Goal: Information Seeking & Learning: Learn about a topic

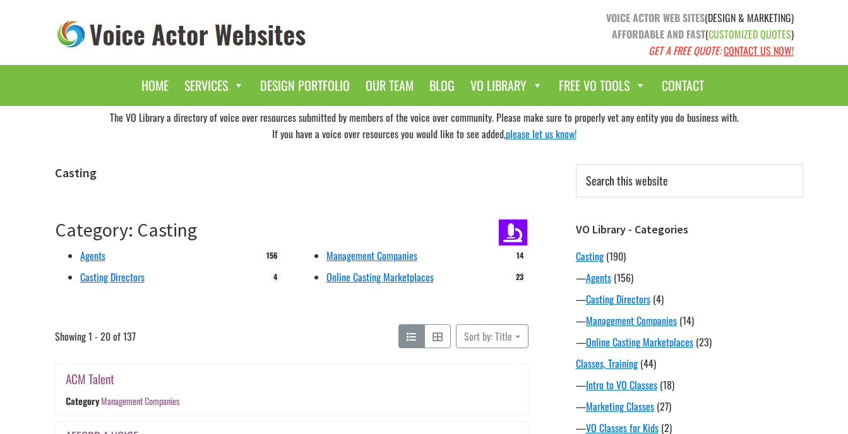
scroll to position [636, 0]
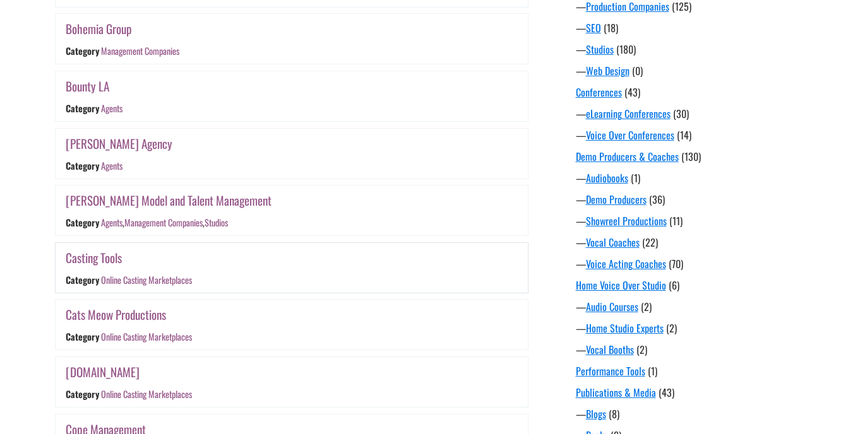
click at [83, 256] on link "Casting Tools" at bounding box center [94, 258] width 56 height 18
click at [122, 314] on link "Cats Meow Productions" at bounding box center [116, 314] width 100 height 18
click at [126, 370] on link "CHEAPVOICEOVER.BIZ" at bounding box center [103, 372] width 74 height 18
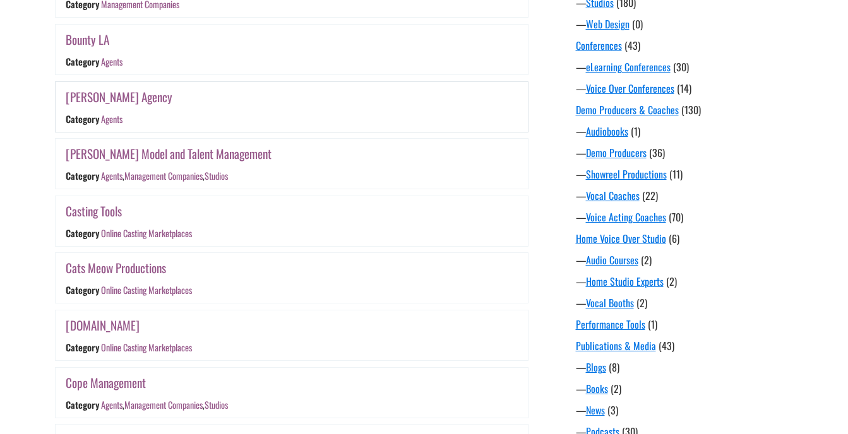
scroll to position [762, 0]
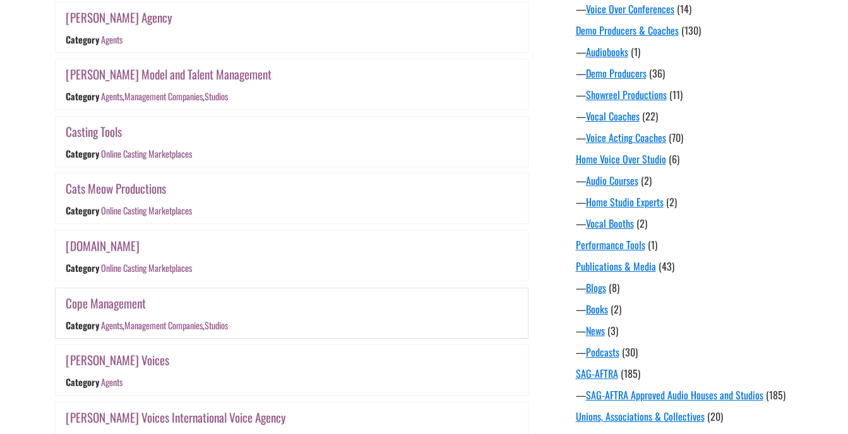
click at [125, 305] on link "Cope Management" at bounding box center [106, 303] width 80 height 18
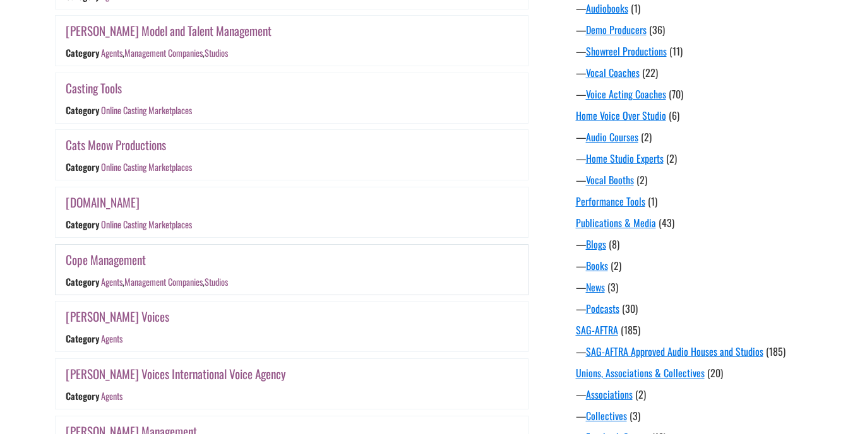
scroll to position [826, 0]
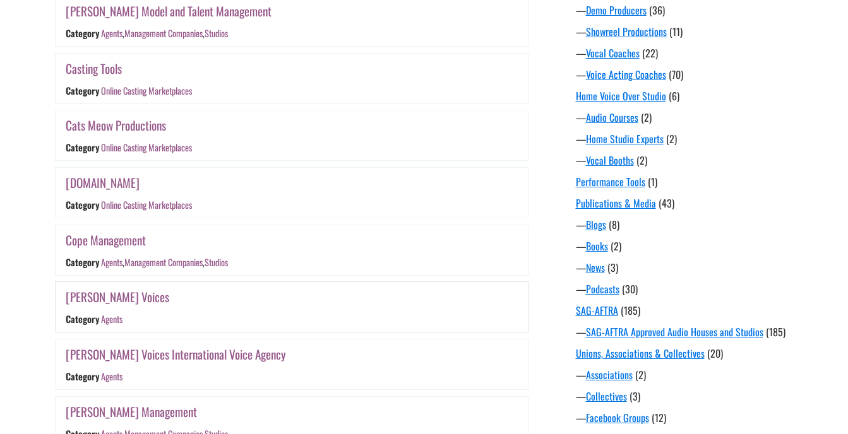
click at [87, 299] on link "Devine Voices" at bounding box center [118, 297] width 104 height 18
click at [157, 358] on link "deVine Voices International Voice Agency" at bounding box center [176, 354] width 220 height 18
click at [96, 297] on link "Devine Voices" at bounding box center [118, 297] width 104 height 18
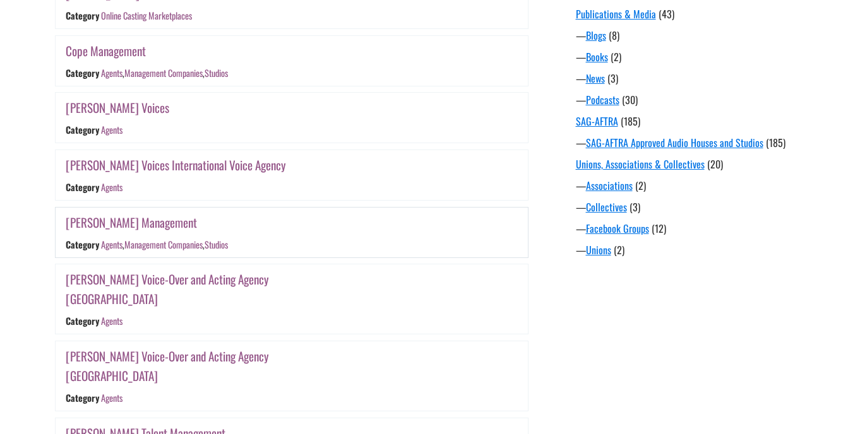
scroll to position [1078, 0]
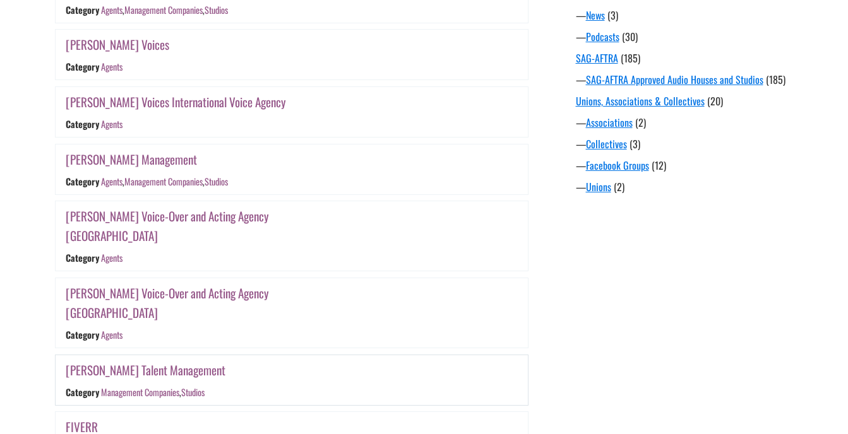
click at [152, 361] on link "EDNA Talent Management" at bounding box center [146, 370] width 160 height 18
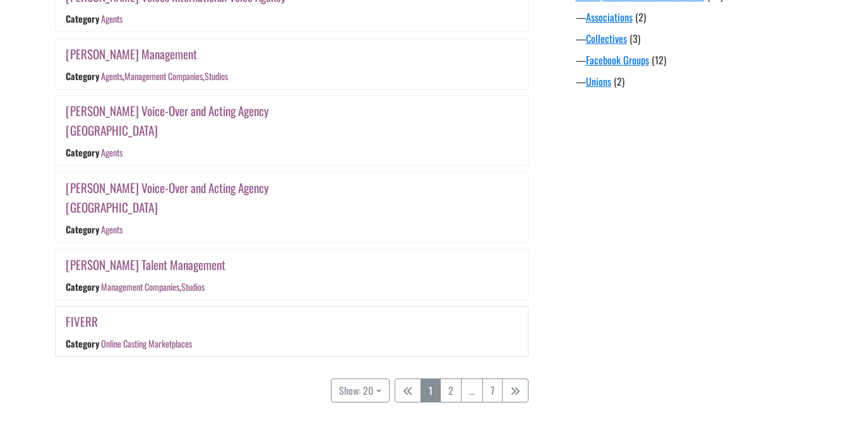
scroll to position [1204, 0]
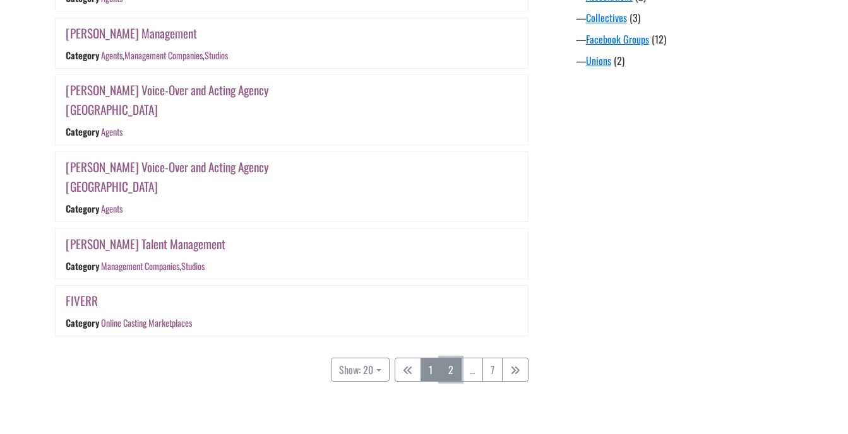
click at [451, 358] on link "2" at bounding box center [450, 370] width 21 height 24
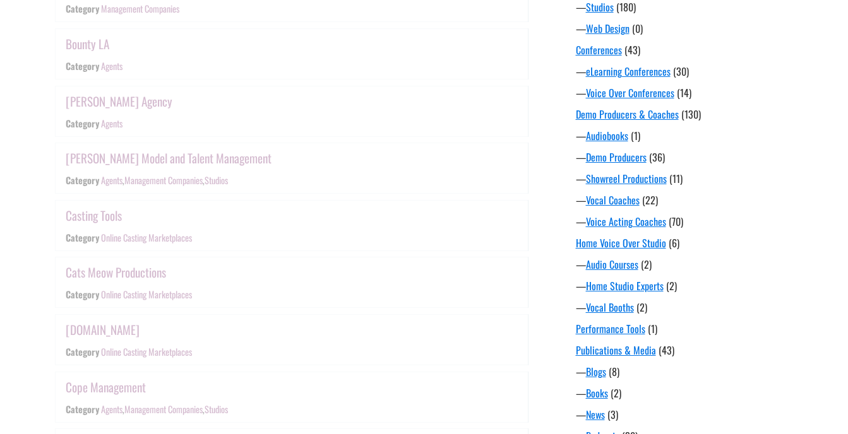
scroll to position [324, 0]
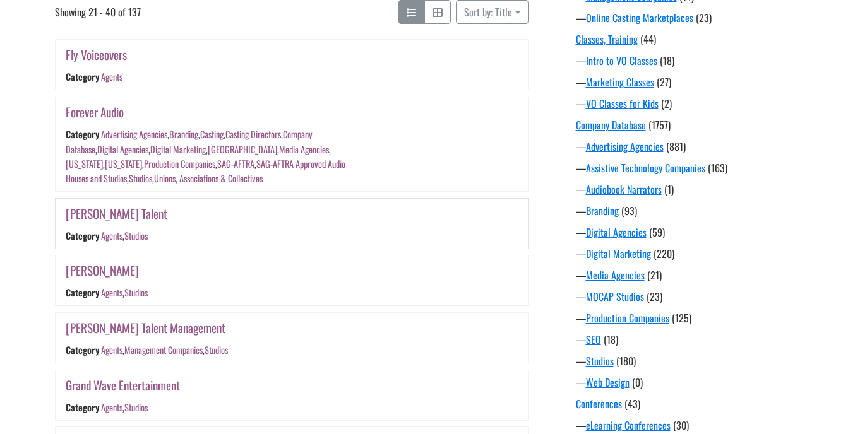
click at [85, 209] on link "Foster Talent" at bounding box center [117, 213] width 102 height 18
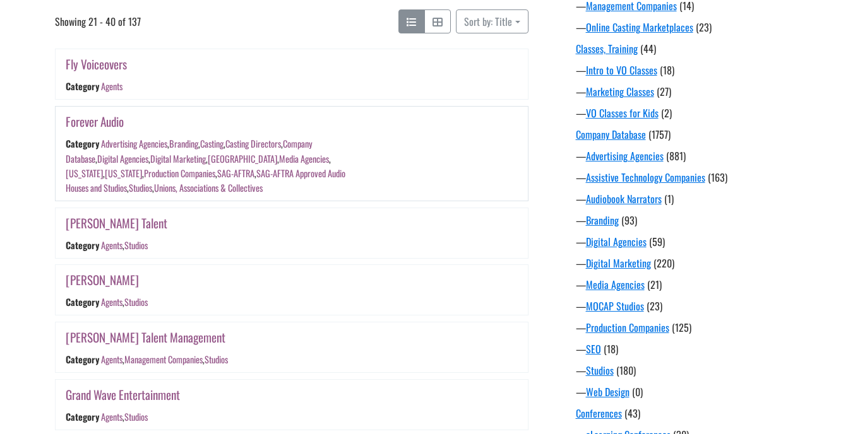
scroll to position [198, 0]
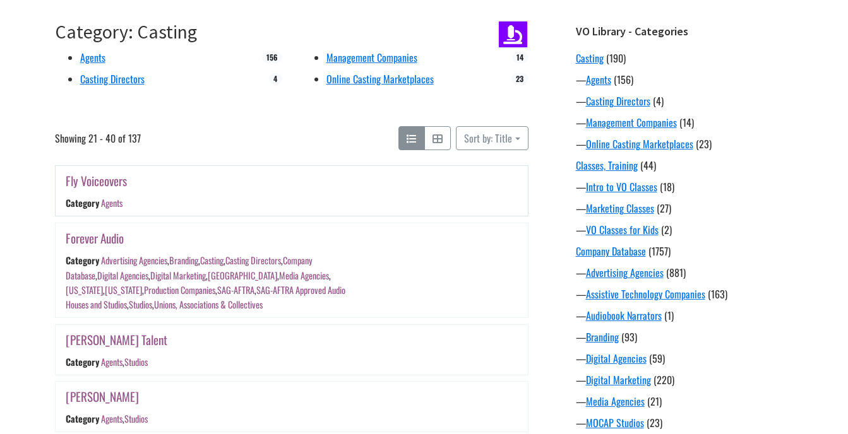
click at [109, 181] on link "Fly Voiceovers" at bounding box center [96, 181] width 61 height 18
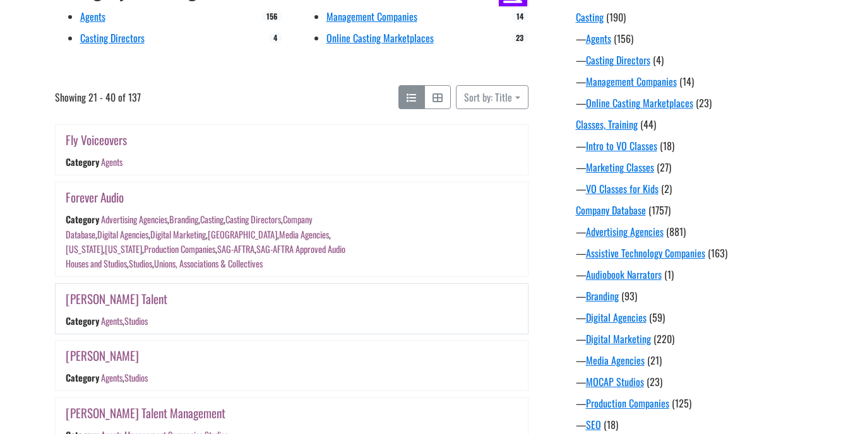
scroll to position [261, 0]
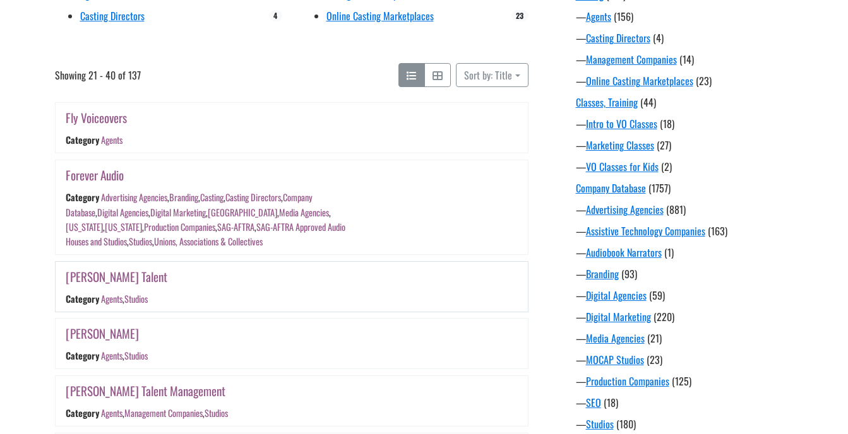
click at [100, 286] on div "Foster Talent" at bounding box center [213, 277] width 295 height 20
click at [100, 280] on link "Foster Talent" at bounding box center [117, 277] width 102 height 18
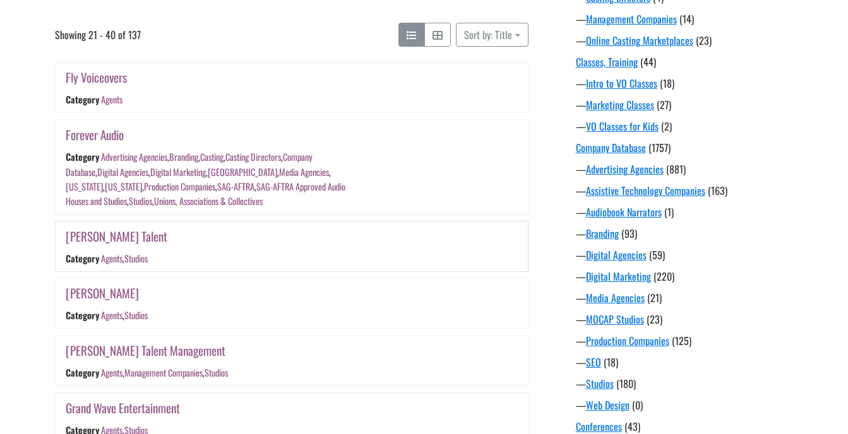
scroll to position [324, 0]
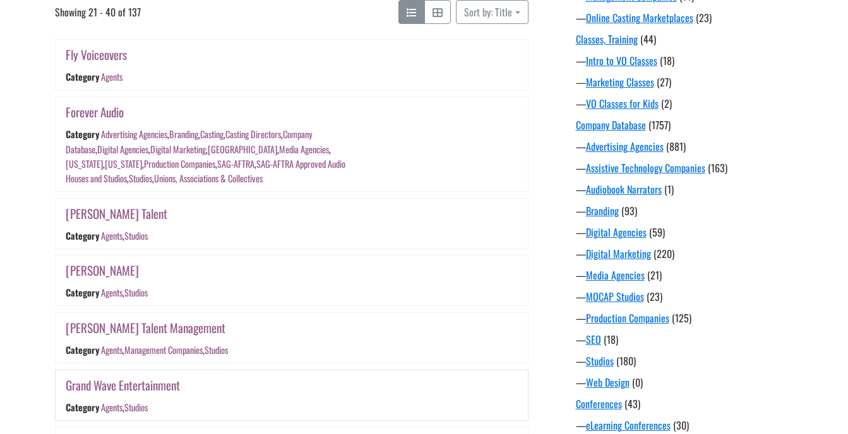
click at [156, 390] on link "Grand Wave Entertainment" at bounding box center [123, 385] width 114 height 18
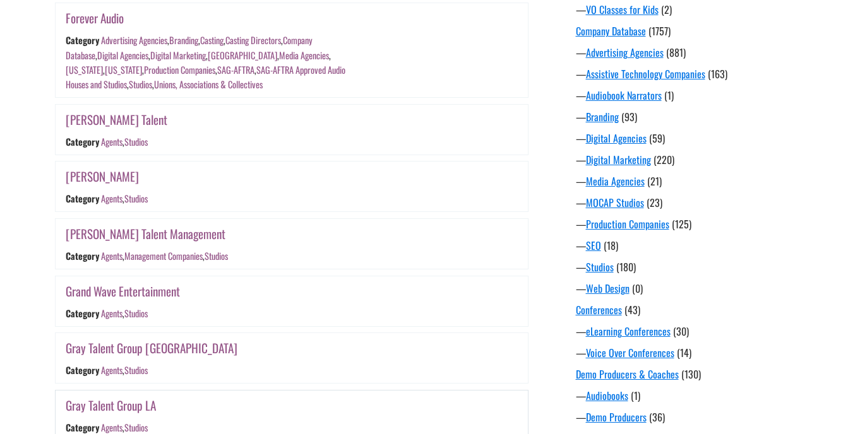
scroll to position [388, 0]
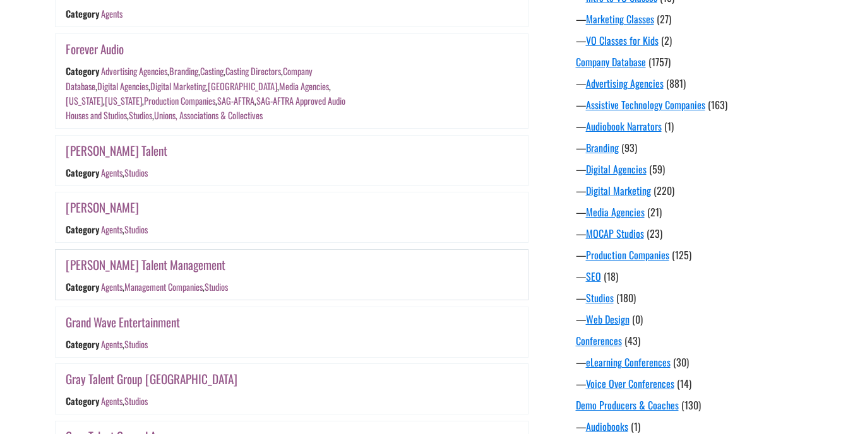
click at [139, 272] on link "Glenn Talent Management" at bounding box center [146, 265] width 160 height 18
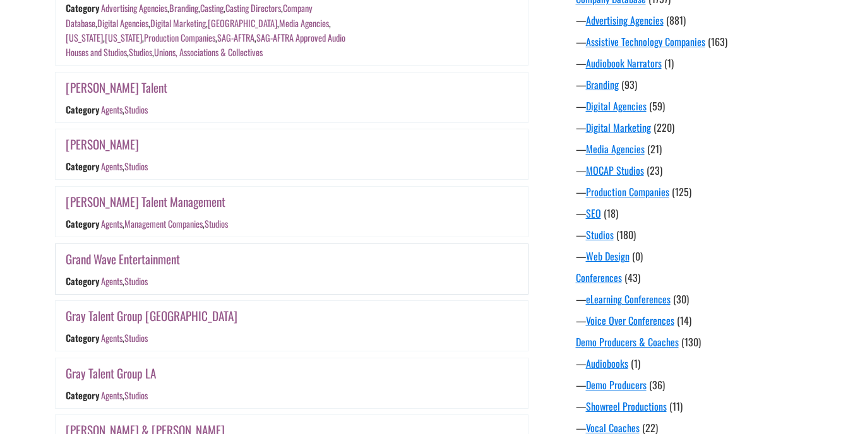
click at [162, 264] on link "Grand Wave Entertainment" at bounding box center [123, 259] width 114 height 18
click at [148, 312] on link "Gray Talent Group Chicago" at bounding box center [152, 316] width 172 height 18
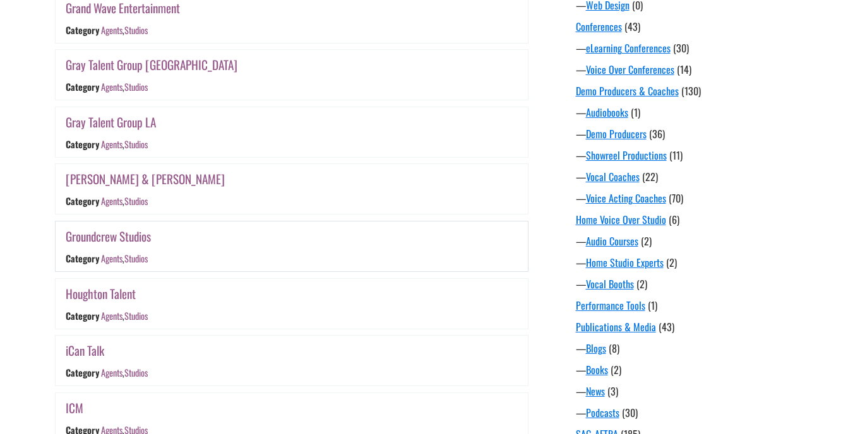
scroll to position [703, 0]
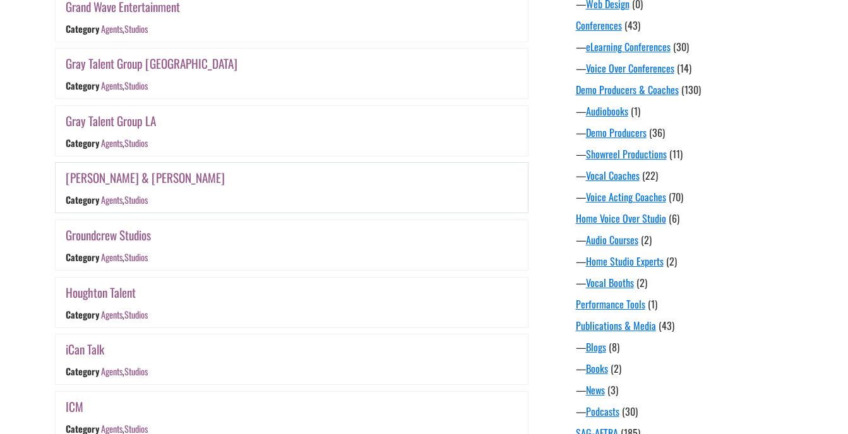
click at [146, 179] on link "Grossman & Jack Talent" at bounding box center [145, 178] width 159 height 18
click at [124, 228] on link "Groundcrew Studios" at bounding box center [108, 235] width 85 height 18
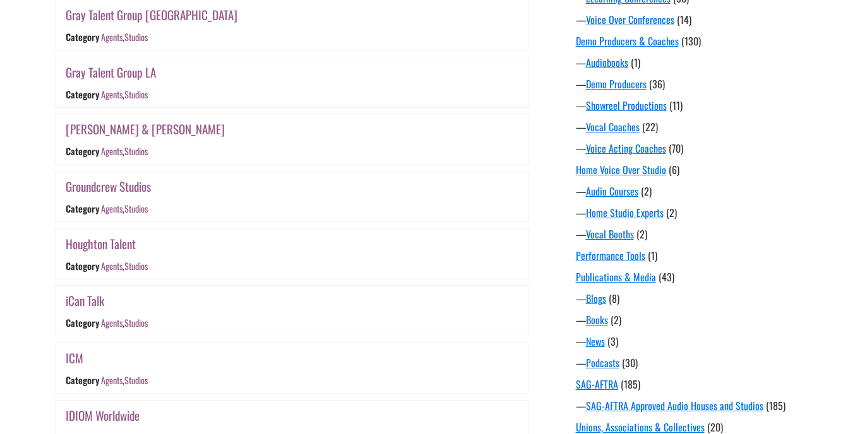
scroll to position [766, 0]
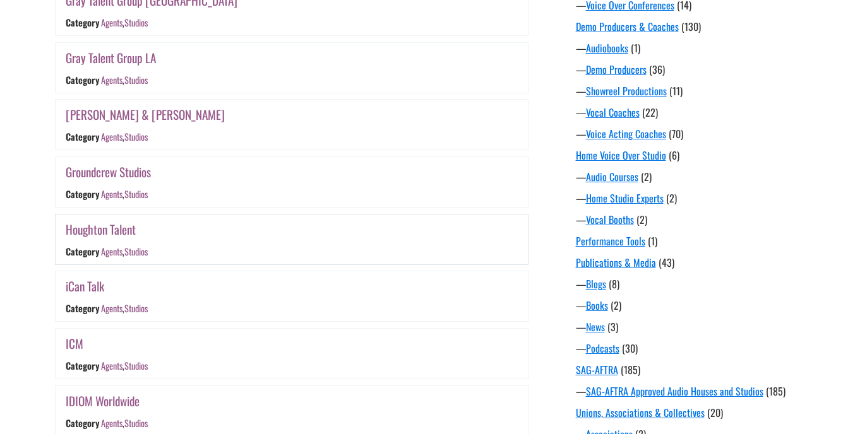
click at [127, 234] on link "Houghton Talent" at bounding box center [101, 229] width 70 height 18
click at [88, 290] on link "iCan Talk" at bounding box center [85, 286] width 38 height 18
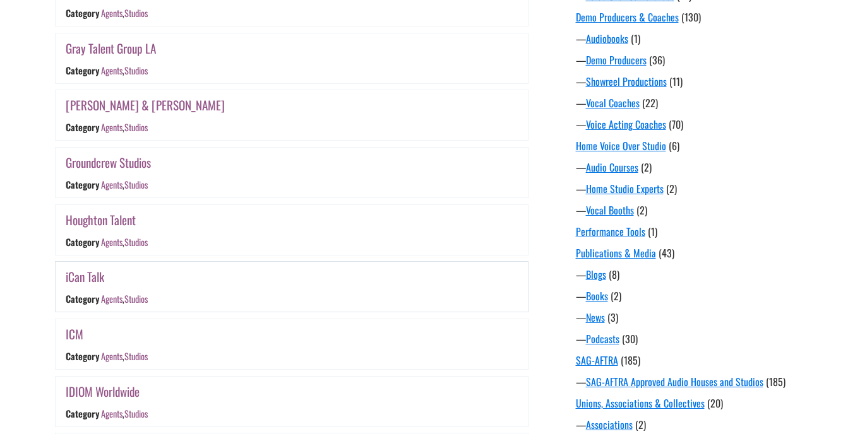
scroll to position [829, 0]
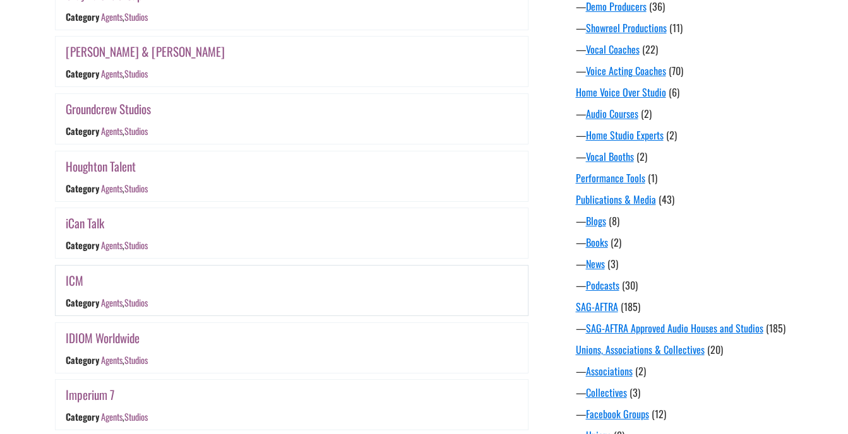
click at [84, 284] on div "ICM" at bounding box center [213, 281] width 295 height 20
click at [77, 279] on link "ICM" at bounding box center [75, 280] width 18 height 18
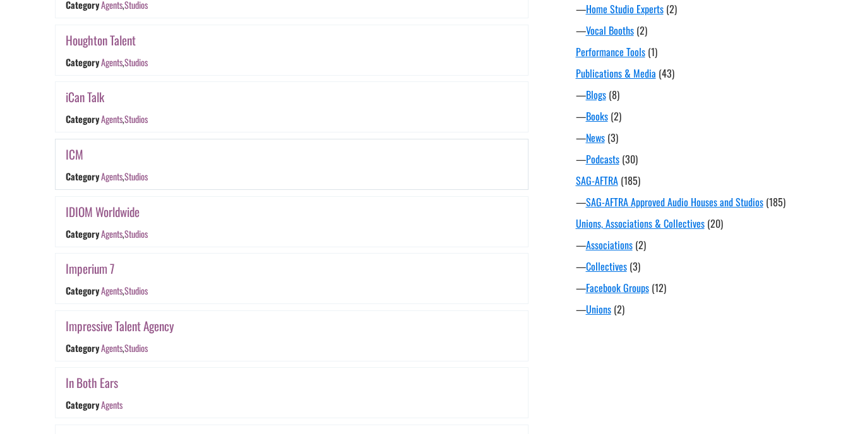
scroll to position [1019, 0]
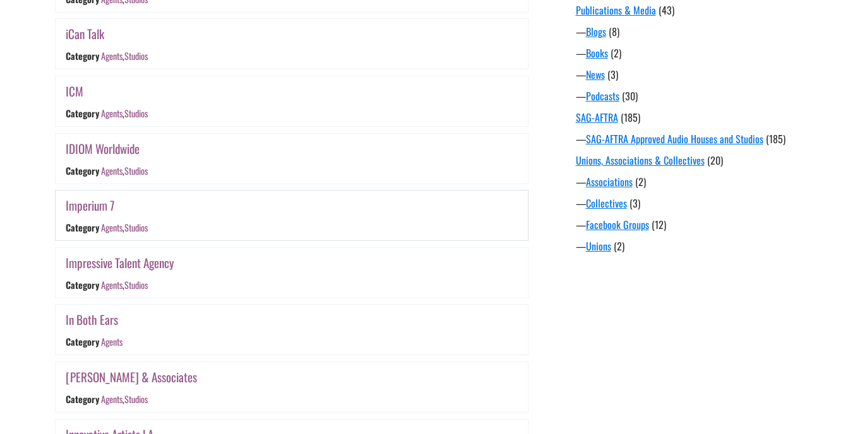
click at [95, 208] on link "Imperium 7" at bounding box center [90, 205] width 49 height 18
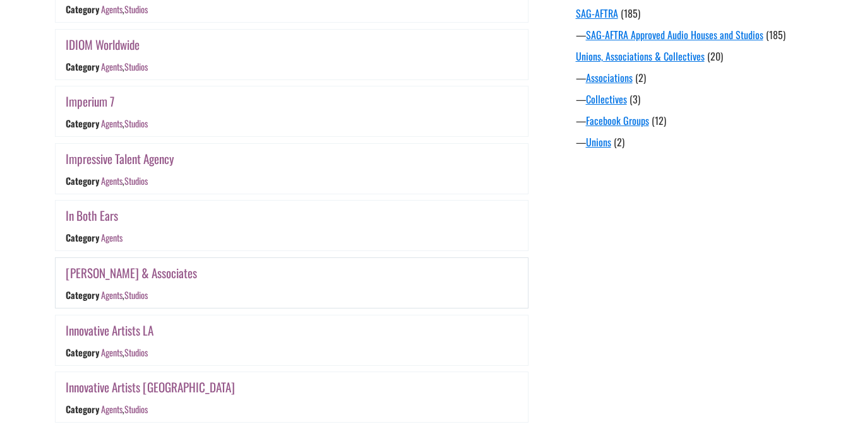
scroll to position [1145, 0]
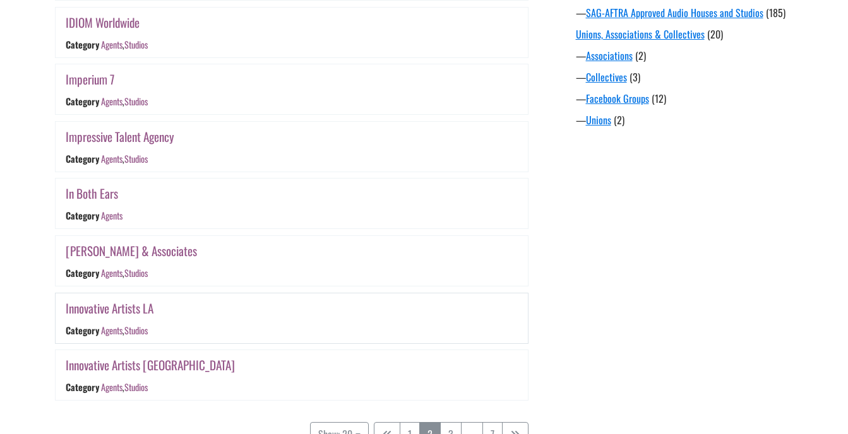
click at [153, 307] on link "Innovative Artists LA" at bounding box center [110, 308] width 88 height 18
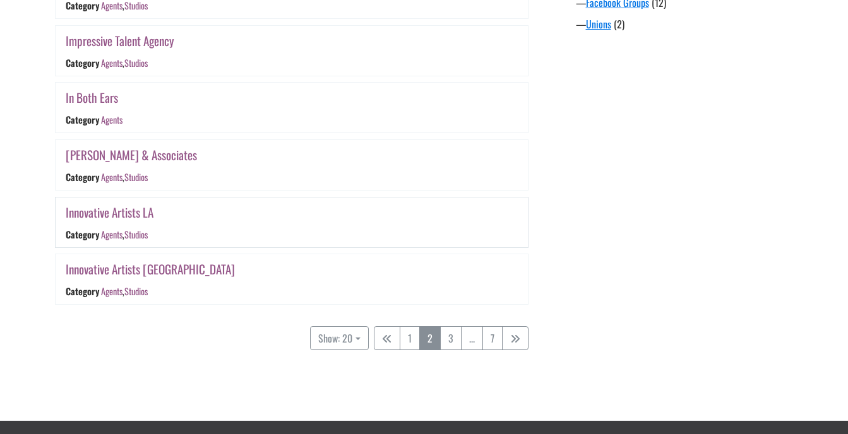
scroll to position [1271, 0]
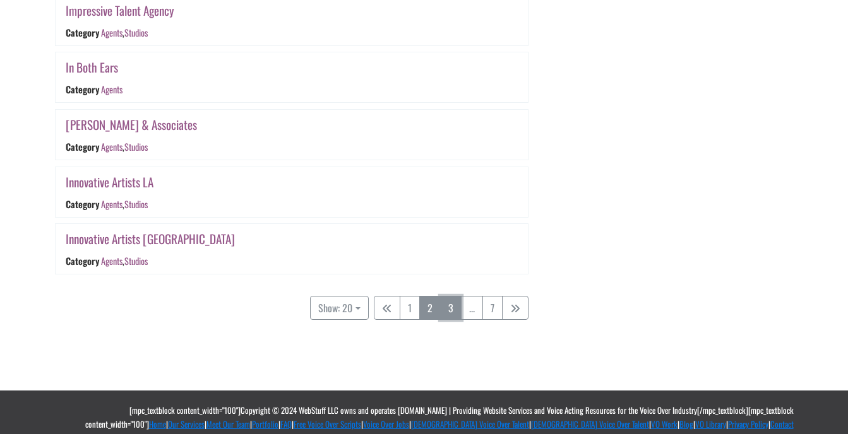
click at [452, 307] on link "3" at bounding box center [450, 308] width 21 height 24
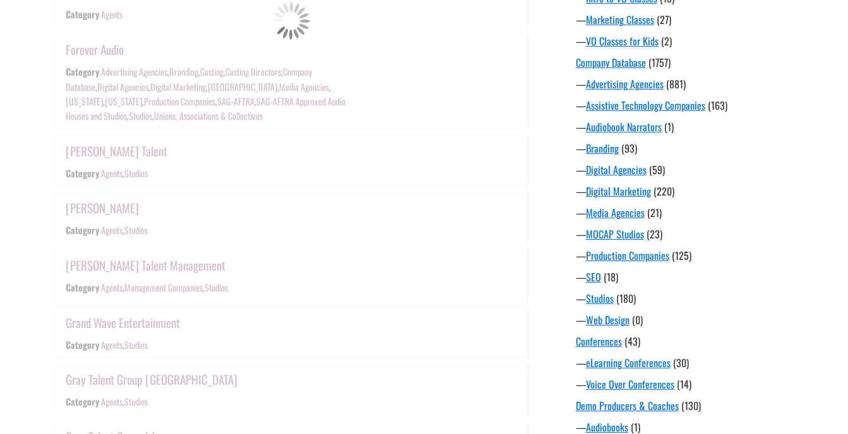
scroll to position [324, 0]
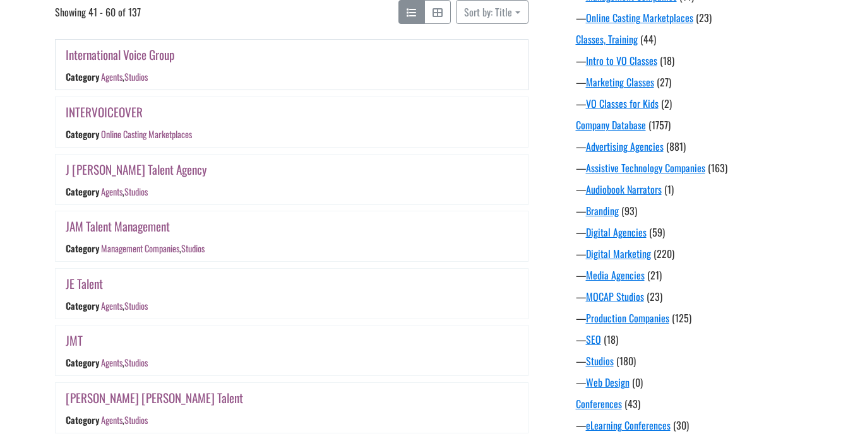
click at [171, 56] on link "International Voice Group" at bounding box center [120, 54] width 109 height 18
click at [133, 112] on link "INTERVOICEOVER" at bounding box center [104, 112] width 77 height 18
click at [141, 223] on link "JAM Talent Management" at bounding box center [118, 226] width 104 height 18
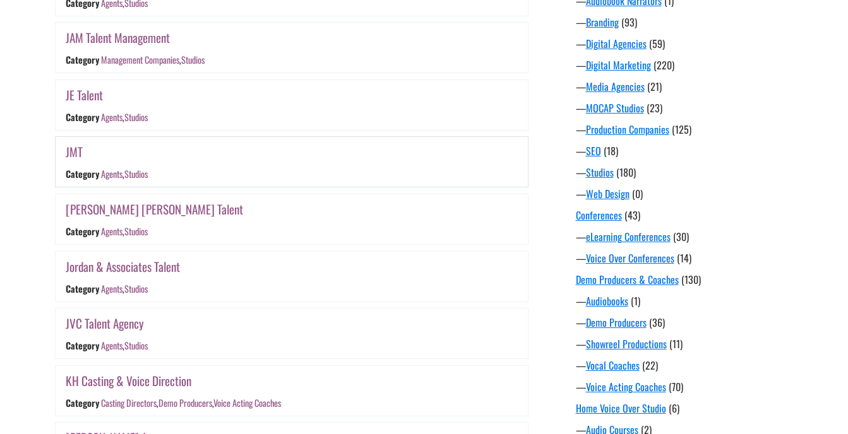
scroll to position [514, 0]
click at [67, 92] on link "JE Talent" at bounding box center [84, 94] width 37 height 18
click at [74, 150] on link "JMT" at bounding box center [74, 151] width 17 height 18
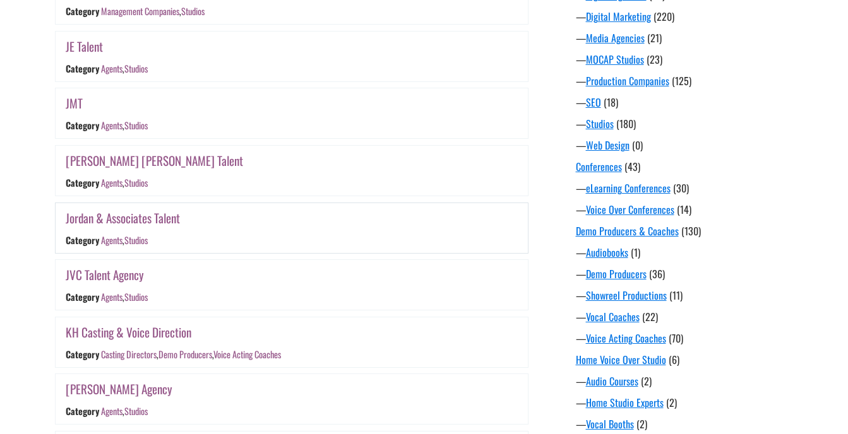
scroll to position [703, 0]
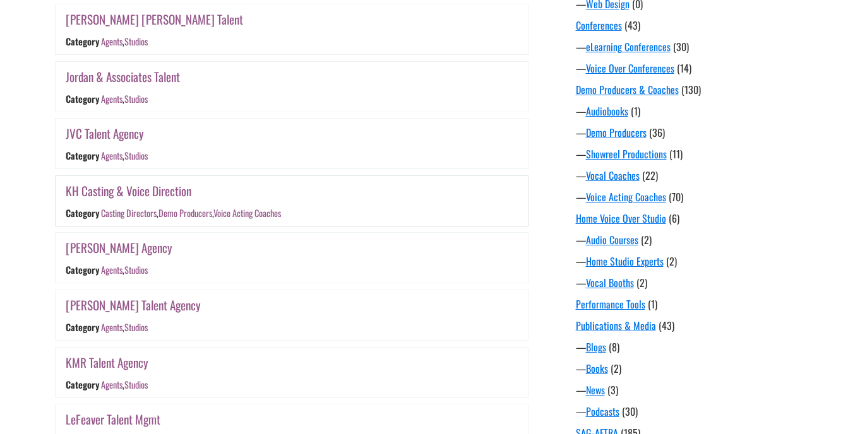
click at [151, 192] on link "KH Casting & Voice Direction" at bounding box center [129, 191] width 126 height 18
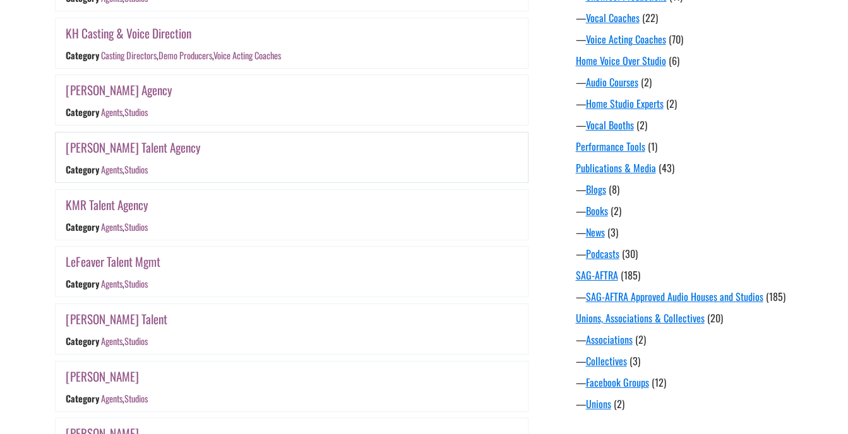
scroll to position [892, 0]
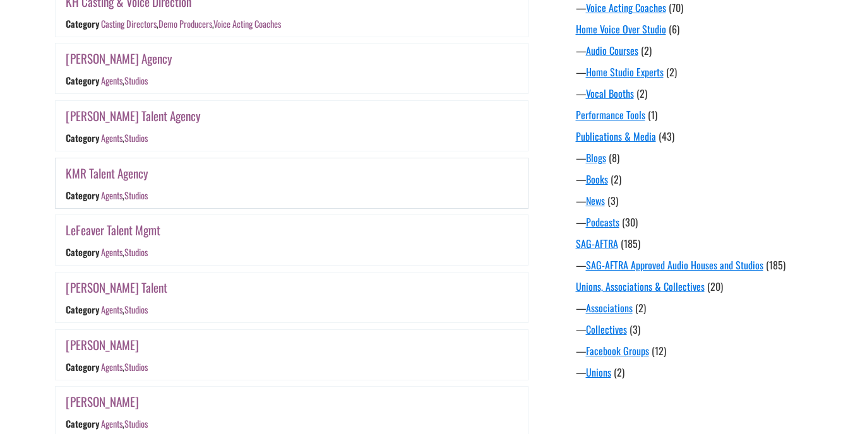
click at [115, 172] on link "KMR Talent Agency" at bounding box center [107, 173] width 83 height 18
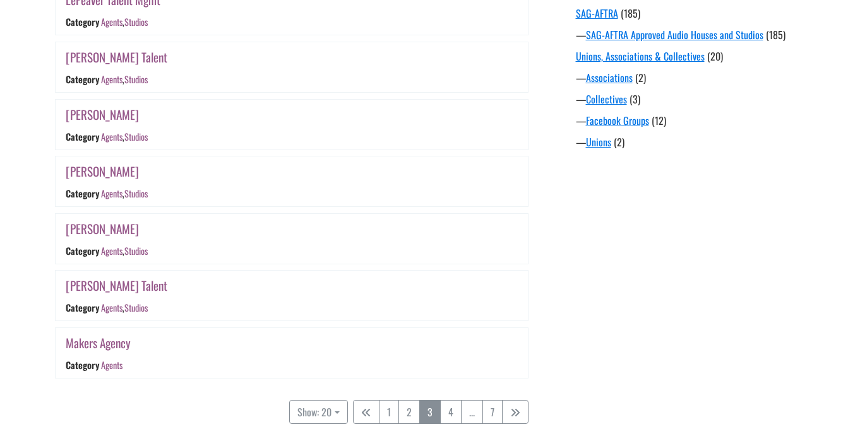
scroll to position [1145, 0]
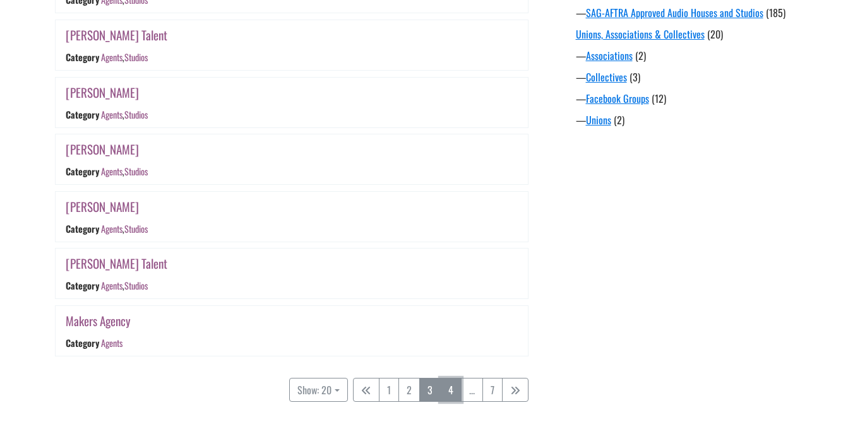
click at [446, 391] on link "4" at bounding box center [450, 390] width 21 height 24
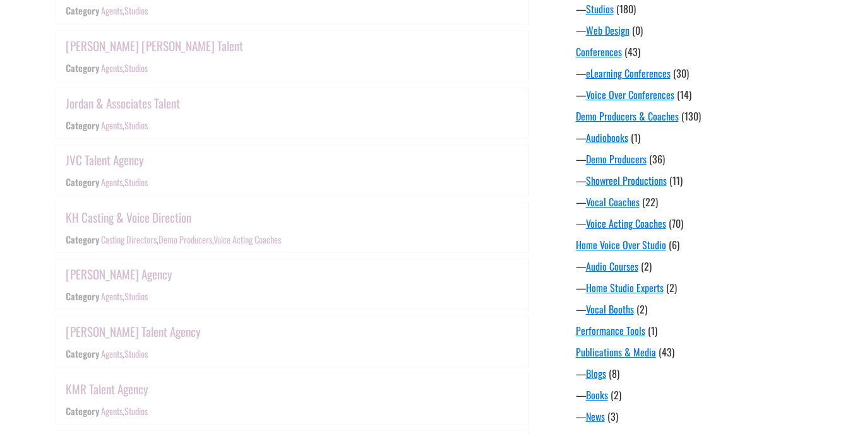
scroll to position [324, 0]
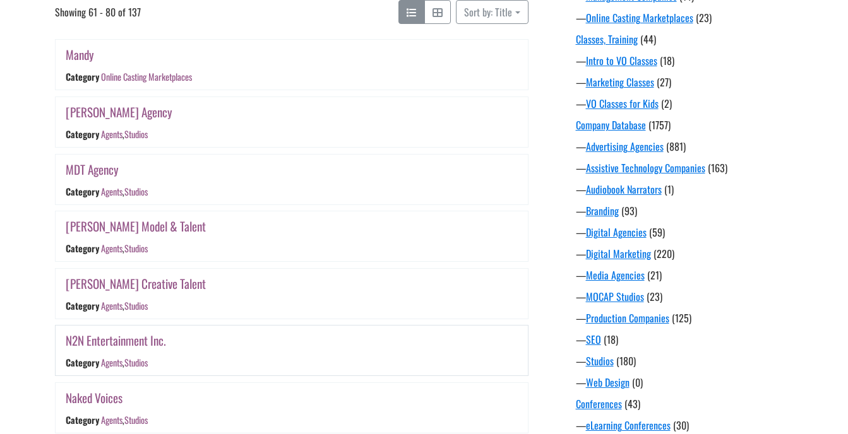
scroll to position [388, 0]
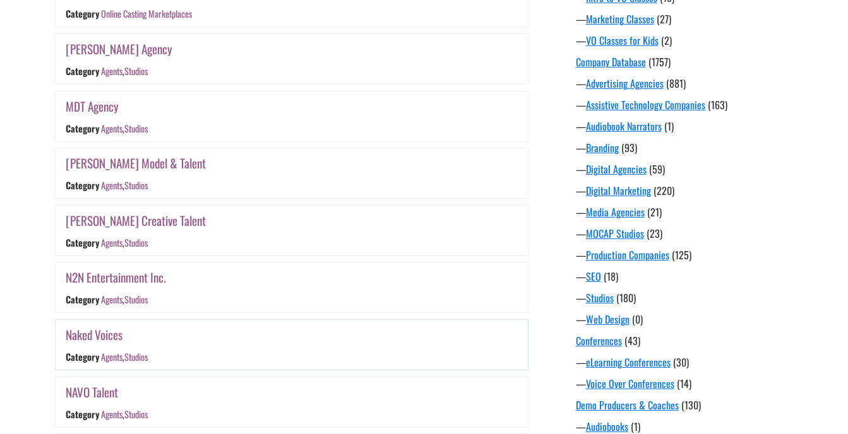
click at [112, 328] on link "Naked Voices" at bounding box center [94, 335] width 57 height 18
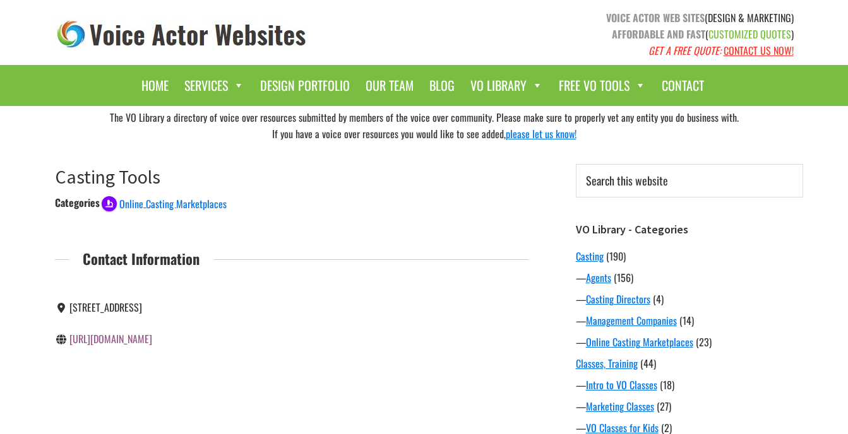
click at [147, 346] on link "[URL][DOMAIN_NAME]" at bounding box center [110, 338] width 83 height 15
click at [136, 302] on link "https://catsmeowproductions.com/" at bounding box center [110, 307] width 83 height 15
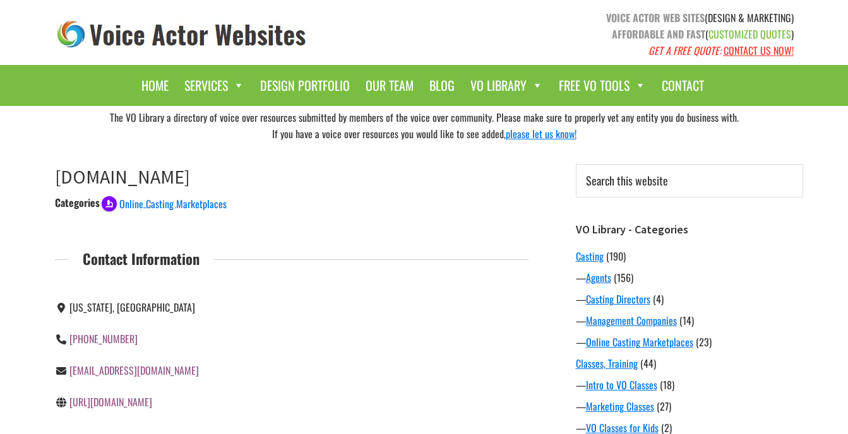
click at [145, 400] on link "https://www.cheapvoiceover.biz/" at bounding box center [110, 401] width 83 height 15
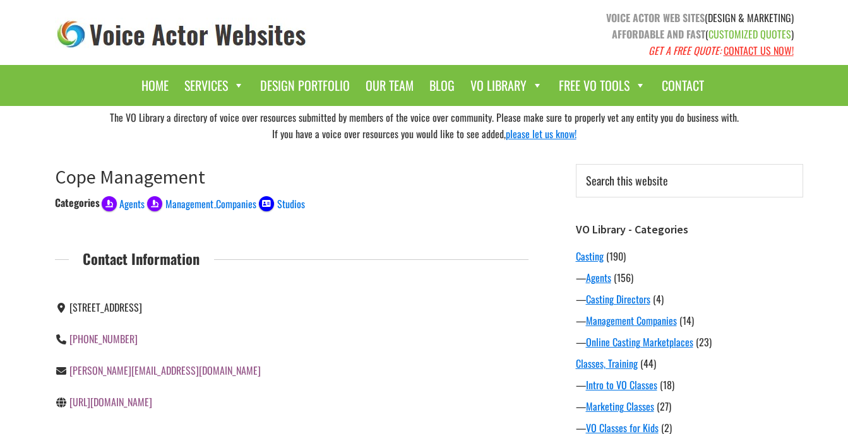
click at [137, 401] on link "http://www.voexpress.com" at bounding box center [110, 401] width 83 height 15
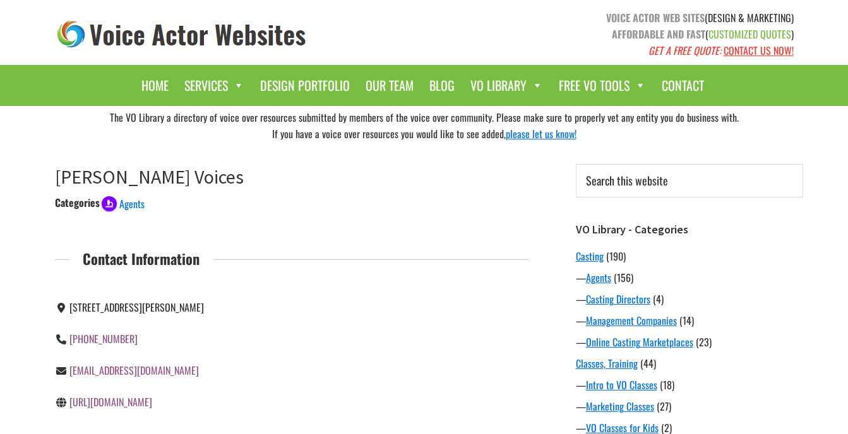
click at [124, 405] on link "https://www.devinevoices.com/" at bounding box center [110, 401] width 83 height 15
click at [150, 401] on link "[URL][DOMAIN_NAME]" at bounding box center [110, 401] width 83 height 15
click at [122, 402] on link "[URL][DOMAIN_NAME]" at bounding box center [110, 401] width 83 height 15
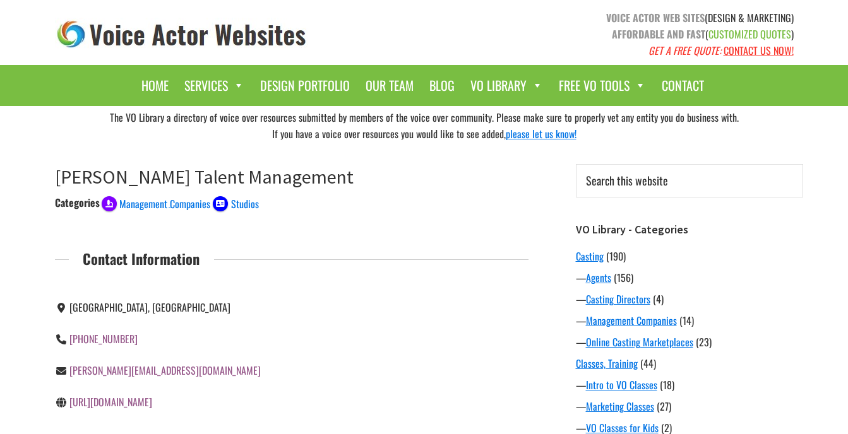
click at [126, 401] on link "https://etmltd.com/" at bounding box center [110, 401] width 83 height 15
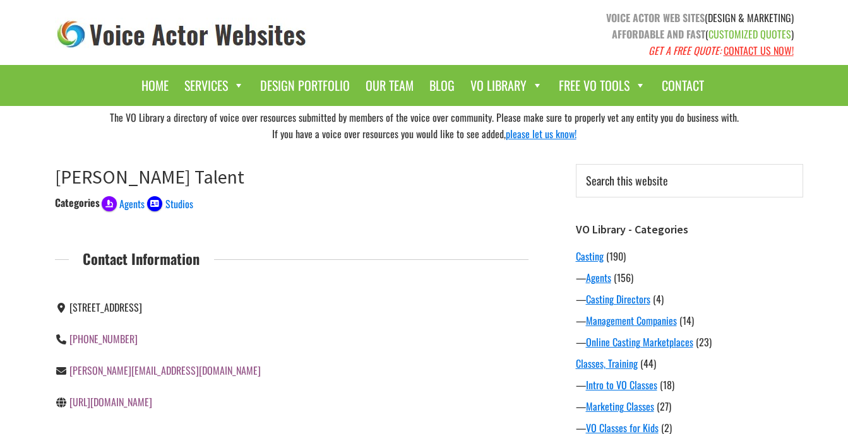
click at [143, 400] on link "http://www.fostertalent.com" at bounding box center [110, 401] width 83 height 15
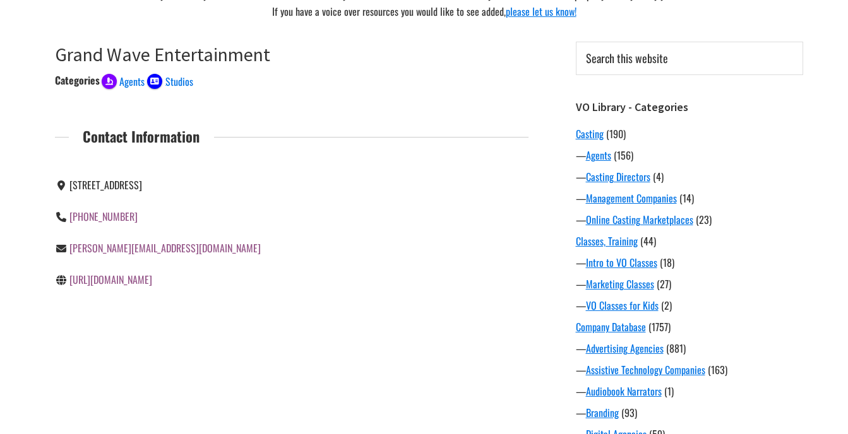
scroll to position [126, 0]
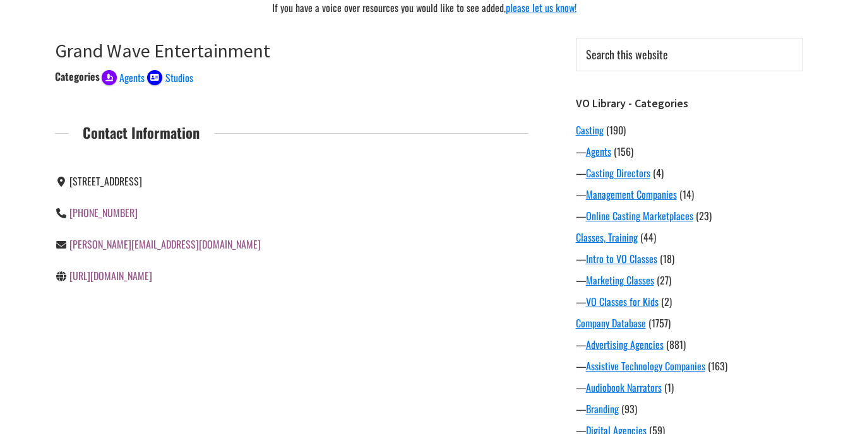
click at [152, 278] on link "[URL][DOMAIN_NAME]" at bounding box center [110, 275] width 83 height 15
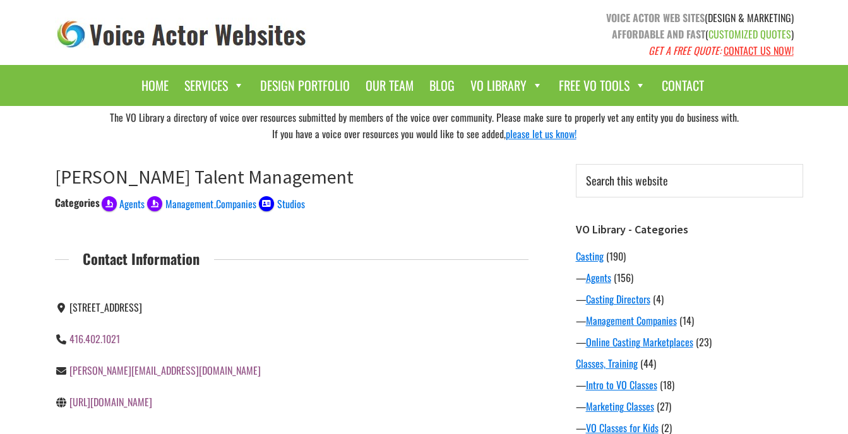
scroll to position [63, 0]
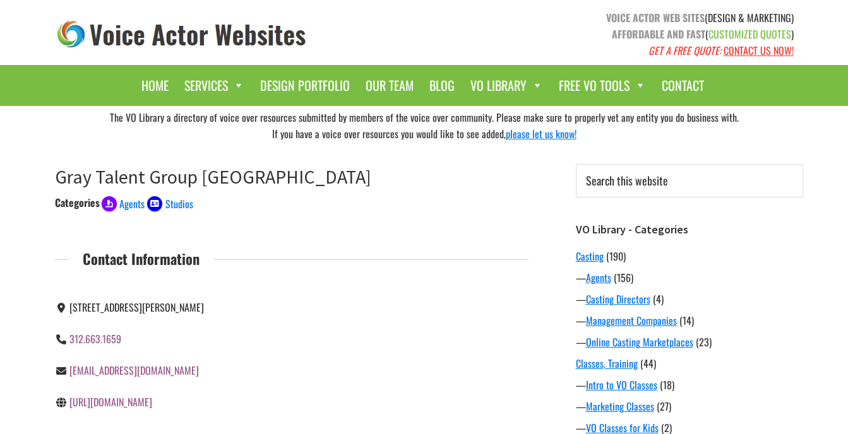
click at [148, 401] on link "http://www.graytalentgroup.com" at bounding box center [110, 401] width 83 height 15
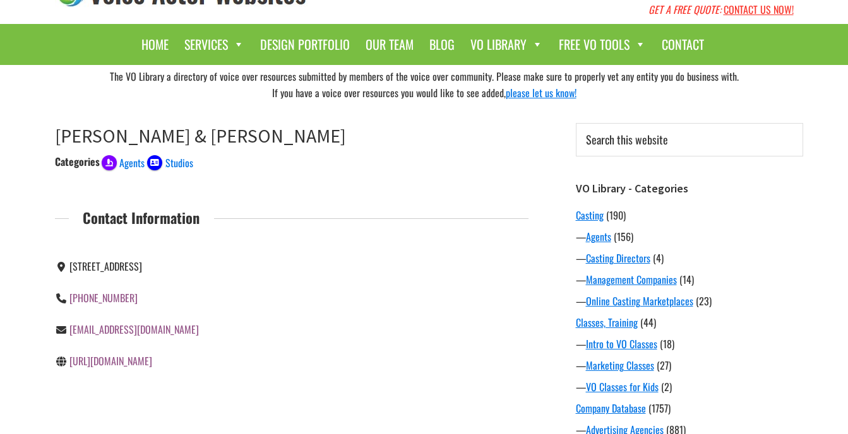
scroll to position [63, 0]
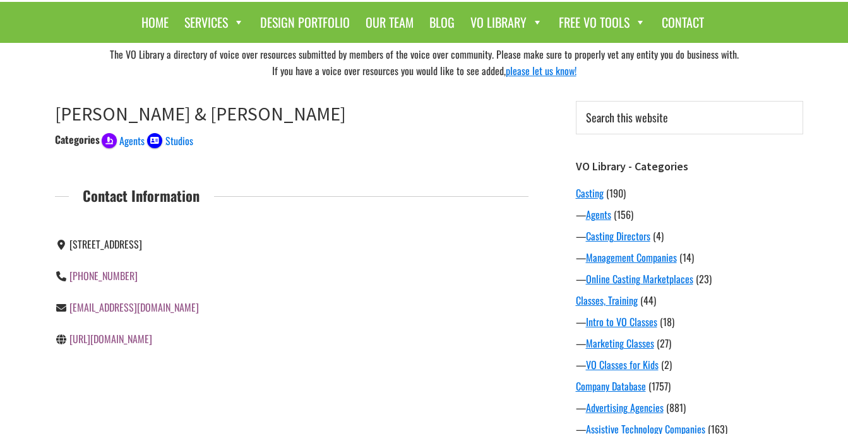
click at [146, 336] on link "http://www.grossmanjack.com/" at bounding box center [110, 338] width 83 height 15
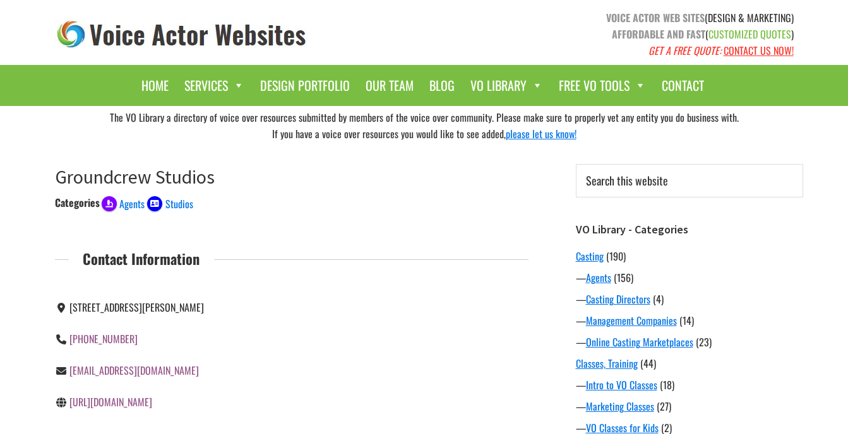
click at [145, 404] on link "[URL][DOMAIN_NAME]" at bounding box center [110, 401] width 83 height 15
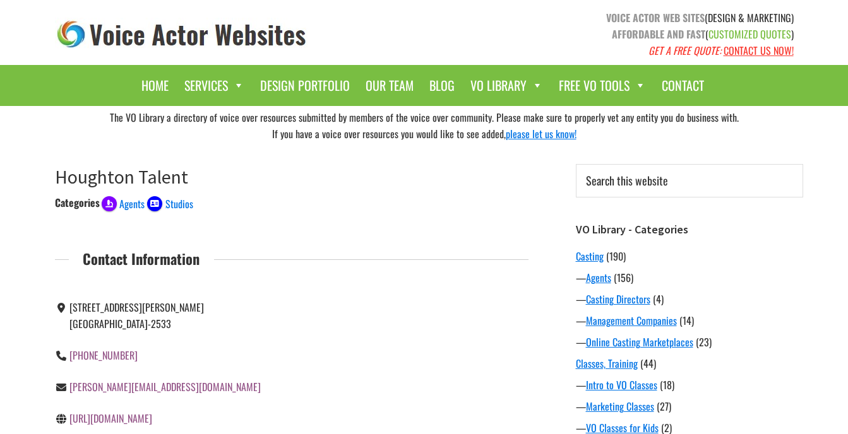
click at [145, 411] on link "http://www.houghtontalent.com" at bounding box center [110, 418] width 83 height 15
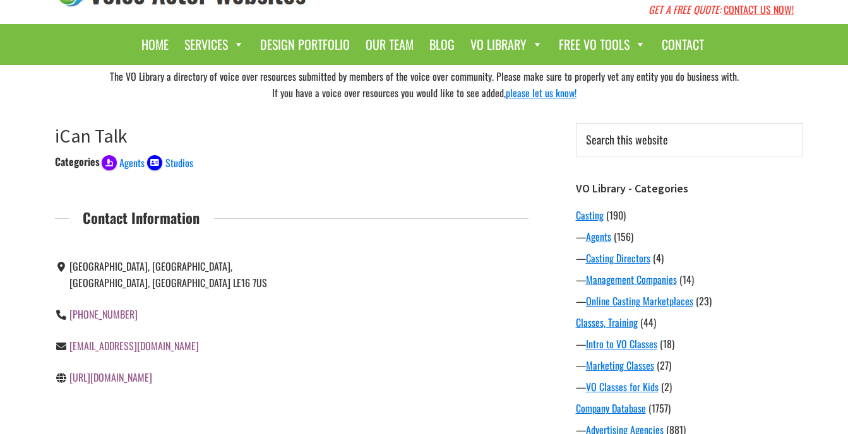
scroll to position [63, 0]
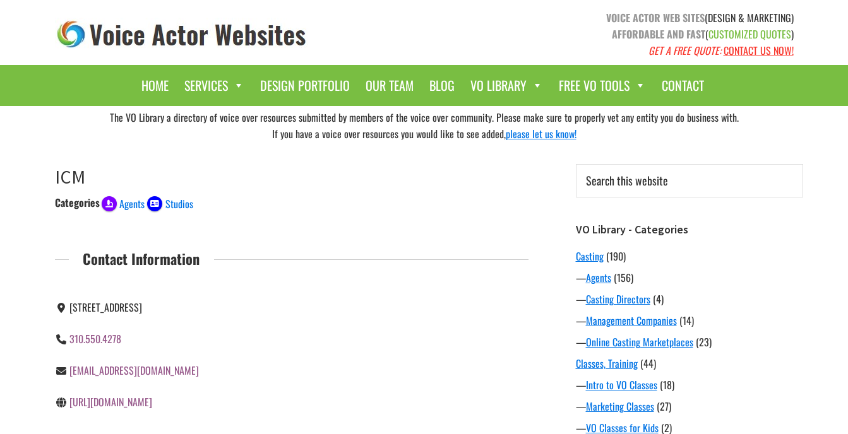
click at [112, 405] on link "[URL][DOMAIN_NAME]" at bounding box center [110, 401] width 83 height 15
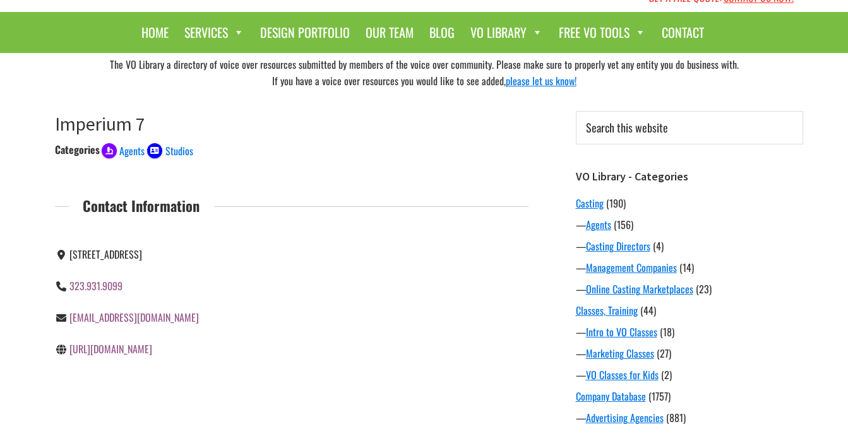
scroll to position [126, 0]
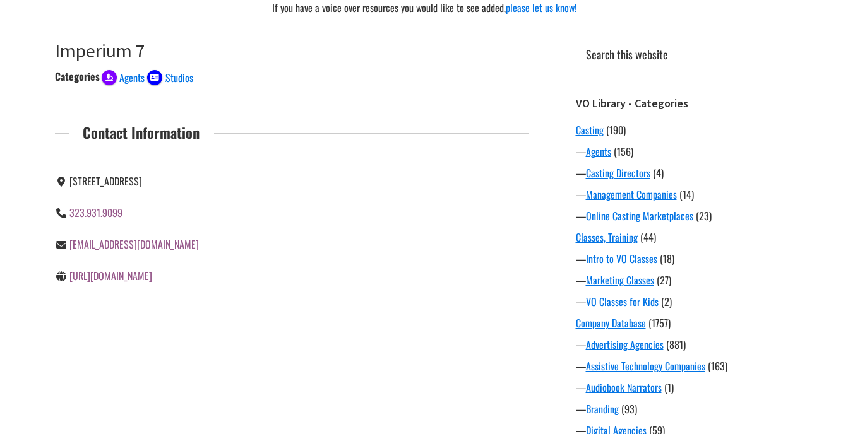
click at [152, 280] on link "[URL][DOMAIN_NAME]" at bounding box center [110, 275] width 83 height 15
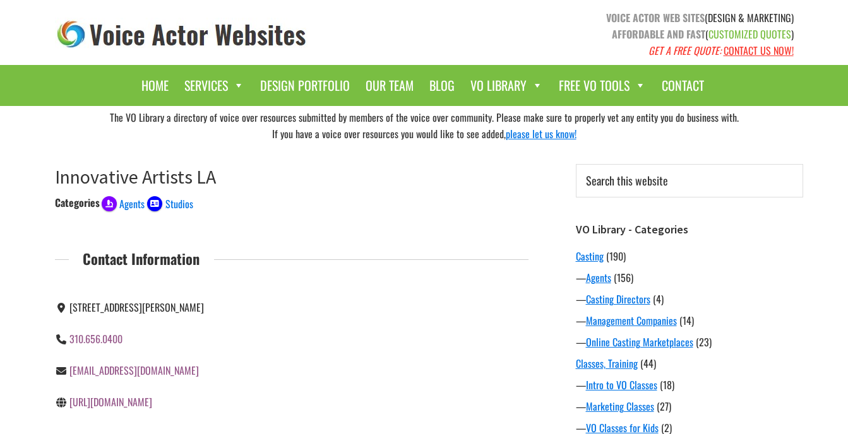
scroll to position [63, 0]
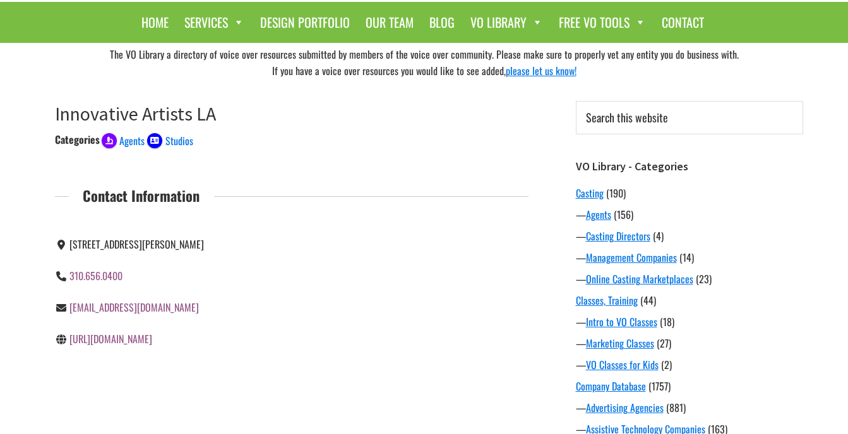
click at [152, 341] on link "https://www.innovativeartists.com/" at bounding box center [110, 338] width 83 height 15
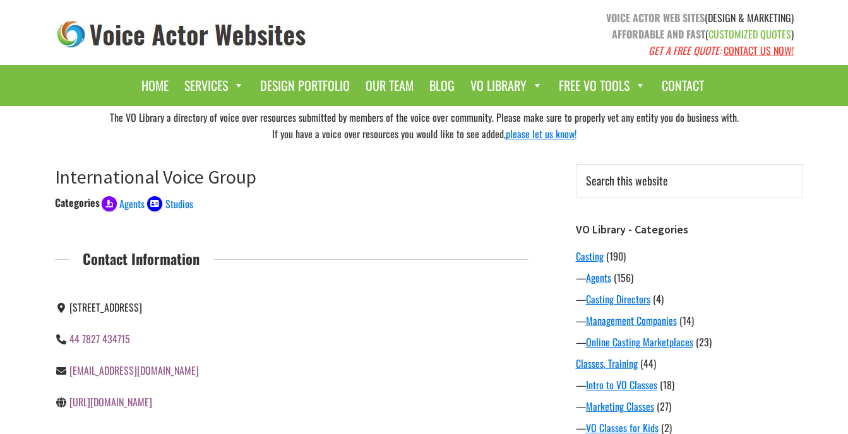
click at [152, 405] on link "[URL][DOMAIN_NAME]" at bounding box center [110, 401] width 83 height 15
click at [141, 372] on link "info@intervoiceover.co.uk" at bounding box center [133, 370] width 129 height 15
click at [152, 399] on link "https://www.intervoiceover.com/" at bounding box center [110, 401] width 83 height 15
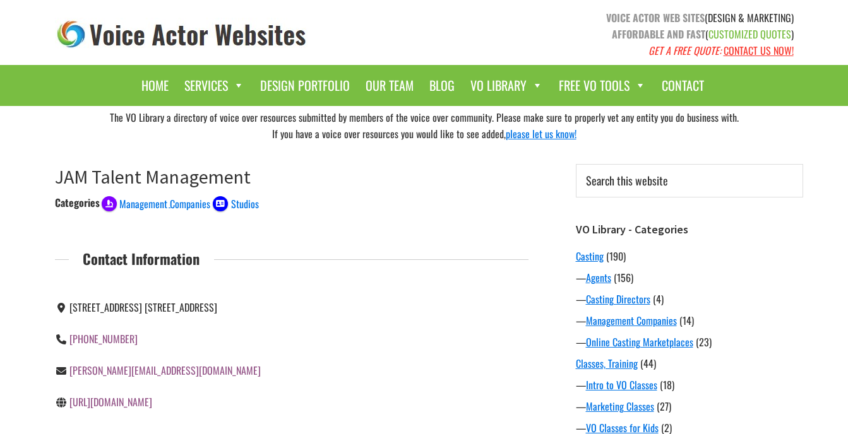
click at [105, 399] on link "http://www.jamtalent.com" at bounding box center [110, 401] width 83 height 15
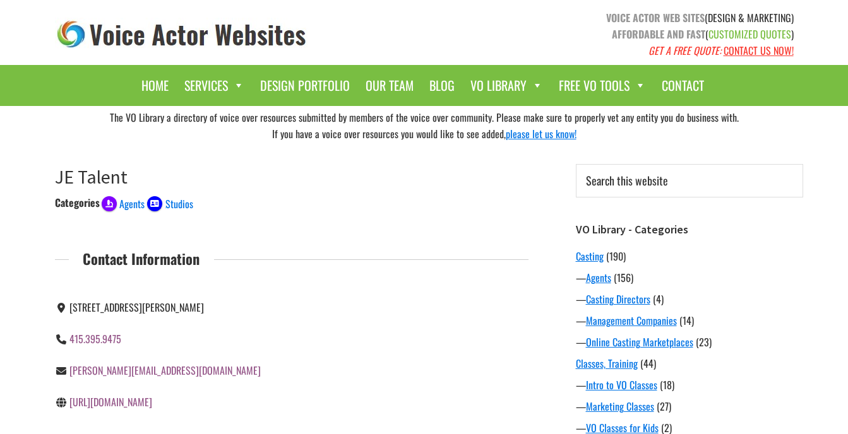
click at [133, 403] on link "[URL][DOMAIN_NAME]" at bounding box center [110, 401] width 83 height 15
click at [114, 404] on link "http://www.jmtalent.com" at bounding box center [110, 401] width 83 height 15
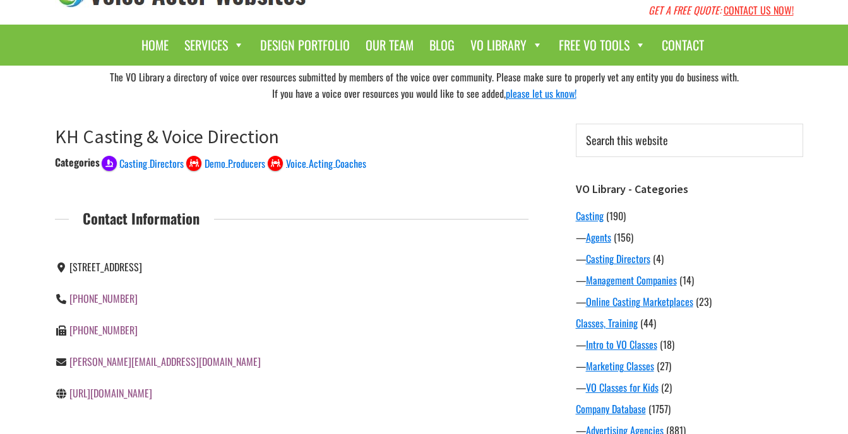
scroll to position [63, 0]
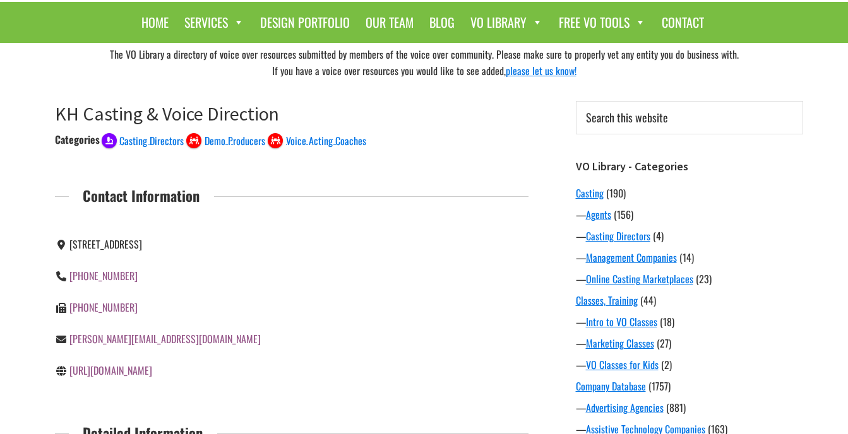
click at [152, 373] on link "[URL][DOMAIN_NAME]" at bounding box center [110, 370] width 83 height 15
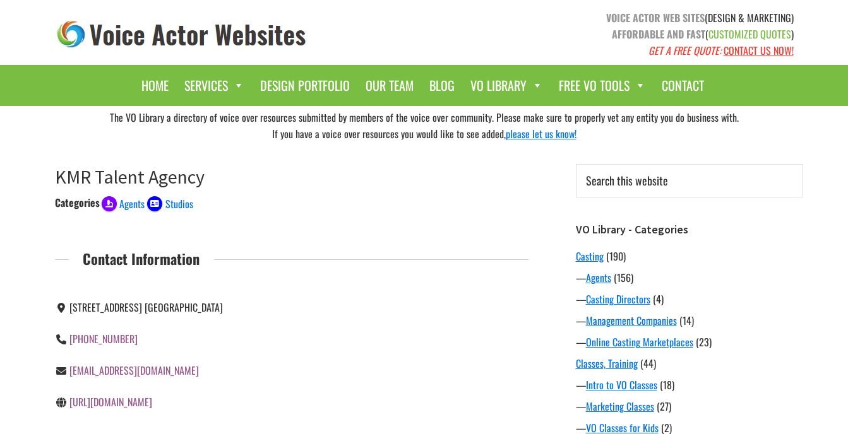
click at [140, 403] on link "[URL][DOMAIN_NAME]" at bounding box center [110, 401] width 83 height 15
click at [133, 403] on link "http://www.nvtalent.com" at bounding box center [110, 401] width 83 height 15
